Goal: Check status

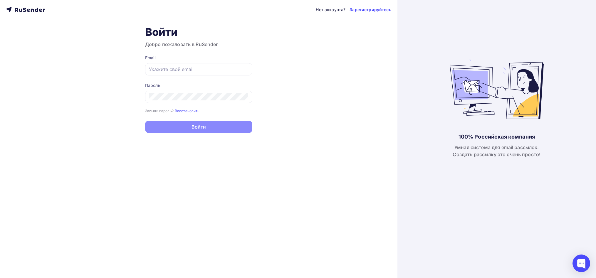
type input "[EMAIL_ADDRESS][DOMAIN_NAME]"
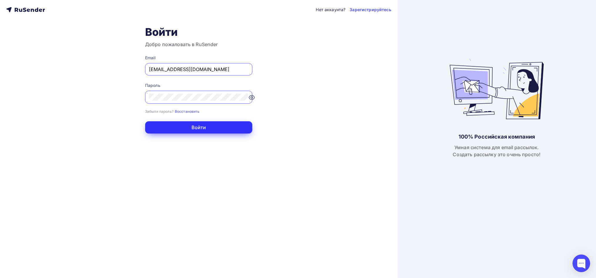
click at [200, 128] on button "Войти" at bounding box center [198, 127] width 107 height 12
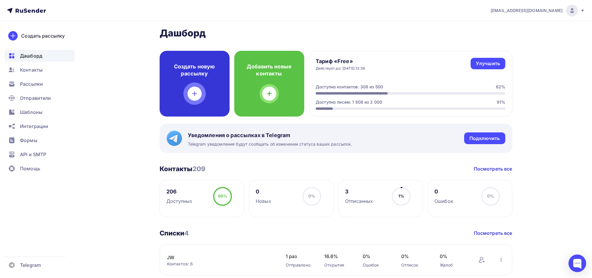
scroll to position [43, 0]
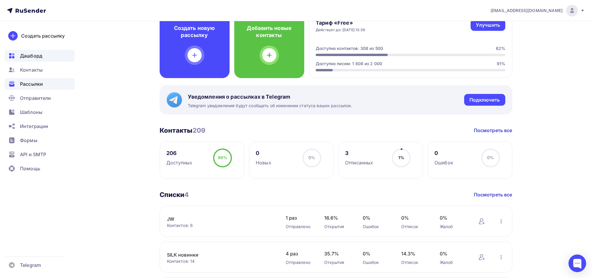
click at [33, 83] on span "Рассылки" at bounding box center [31, 83] width 23 height 7
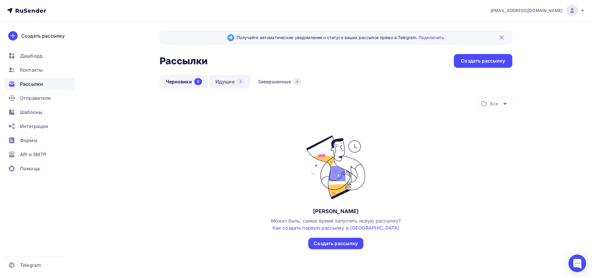
click at [225, 81] on link "Идущие 2" at bounding box center [229, 82] width 41 height 14
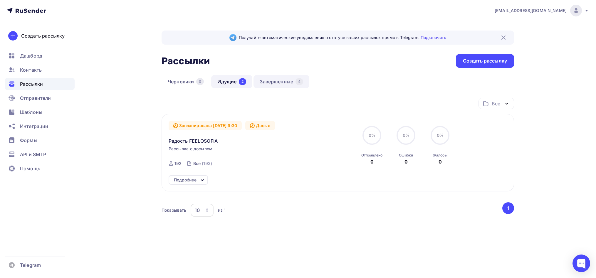
click at [286, 83] on link "Завершенные 4" at bounding box center [281, 82] width 56 height 14
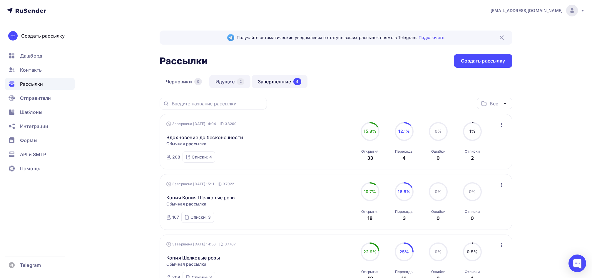
click at [224, 80] on link "Идущие 2" at bounding box center [229, 82] width 41 height 14
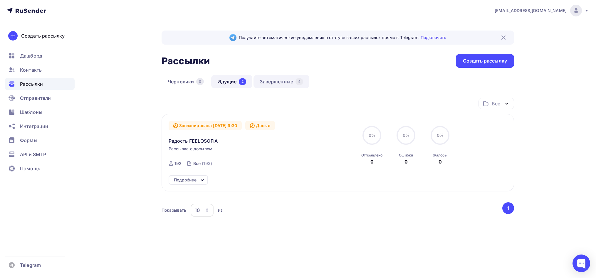
click at [271, 80] on link "Завершенные 4" at bounding box center [281, 82] width 56 height 14
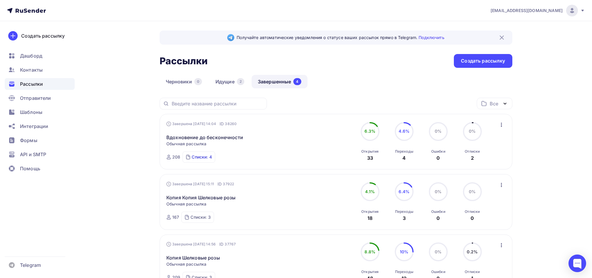
click at [206, 156] on div "Списки: 4" at bounding box center [202, 157] width 20 height 6
click at [267, 171] on div "Все Все папки Создать новую папку Завершена [DATE] 14:04 ID 38260 Вдохновение д…" at bounding box center [335, 241] width 352 height 286
click at [221, 83] on link "Идущие 2" at bounding box center [229, 82] width 41 height 14
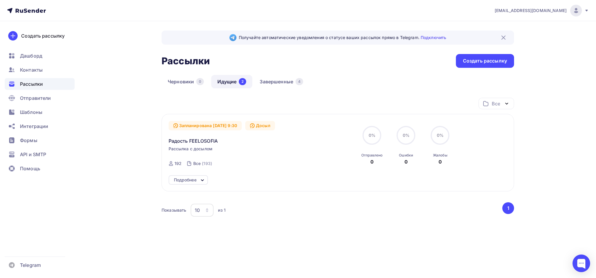
click at [193, 185] on div "Подробнее" at bounding box center [188, 179] width 39 height 9
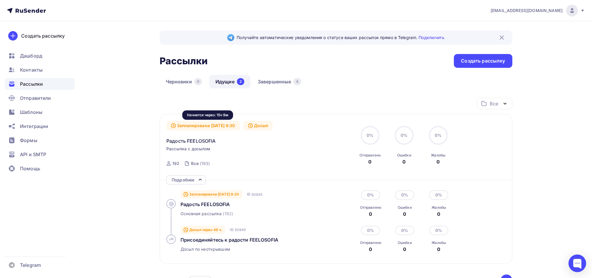
click at [201, 127] on div "Запланирована [DATE] 9:30" at bounding box center [202, 125] width 73 height 9
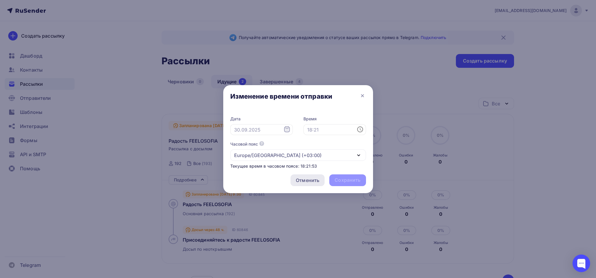
click at [307, 180] on div "Отменить" at bounding box center [307, 180] width 23 height 7
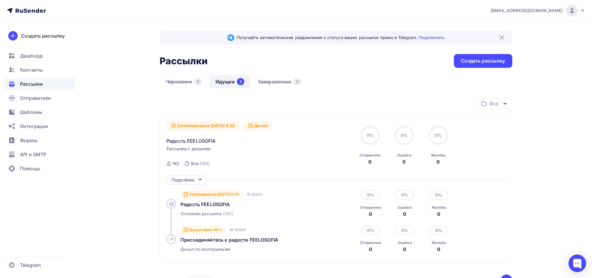
click at [190, 162] on div "Все (193)" at bounding box center [198, 164] width 32 height 14
click at [182, 165] on div "Все (193)" at bounding box center [198, 164] width 32 height 14
click at [167, 164] on icon at bounding box center [168, 163] width 5 height 5
